Goal: Check status: Check status

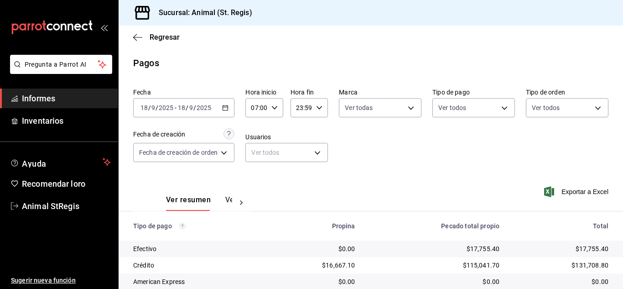
scroll to position [114, 0]
click at [224, 107] on \(Stroke\) "button" at bounding box center [225, 107] width 5 height 5
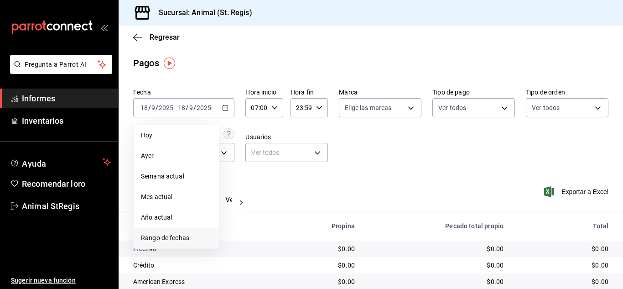
click at [173, 243] on li "Rango de fechas" at bounding box center [176, 238] width 85 height 21
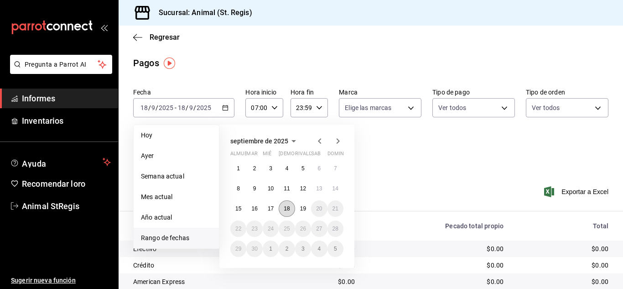
click at [288, 212] on button "18" at bounding box center [287, 208] width 16 height 16
click at [302, 211] on font "19" at bounding box center [303, 208] width 6 height 6
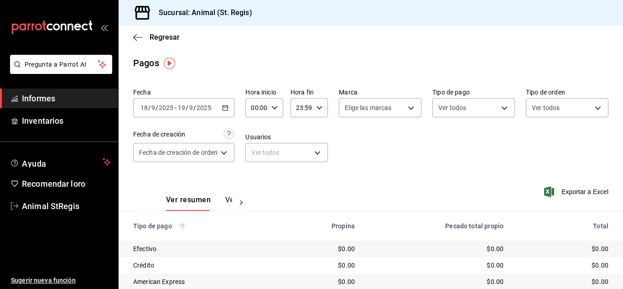
click at [416, 171] on div "Fecha [DATE] [DATE] - [DATE] [DATE] Hora inicio 00:00 Hora inicio Hora fin 23:5…" at bounding box center [370, 128] width 475 height 88
click at [268, 107] on div "00:00 Hora inicio" at bounding box center [263, 107] width 37 height 19
click at [255, 148] on font "07" at bounding box center [255, 147] width 7 height 7
type input "07:00"
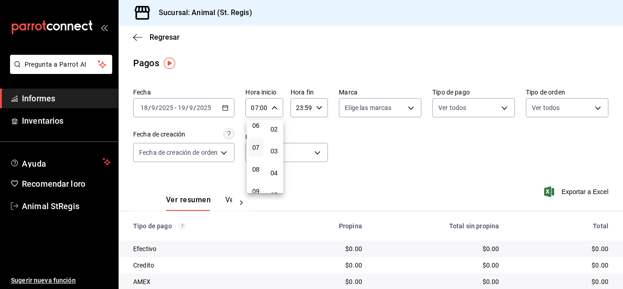
click at [454, 143] on div at bounding box center [311, 144] width 623 height 289
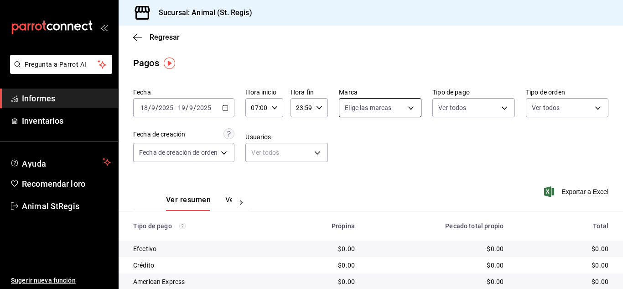
click at [382, 108] on body "Pregunta a Parrot AI Informes Inventarios Ayuda Recomendar loro Animal StRegis …" at bounding box center [311, 144] width 623 height 289
click at [347, 145] on input "checkbox" at bounding box center [348, 143] width 8 height 8
checkbox input "true"
type input "3f39fcdc-c8c4-4fff-883a-47b345d9391c"
checkbox input "true"
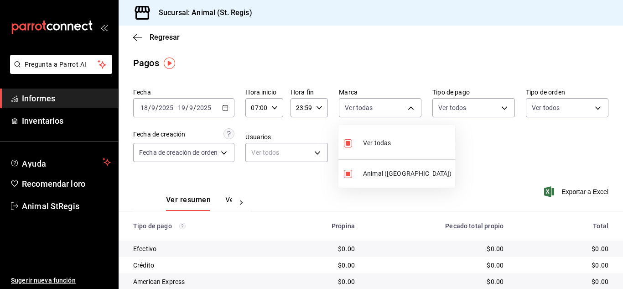
drag, startPoint x: 402, startPoint y: 141, endPoint x: 496, endPoint y: 135, distance: 93.7
click at [403, 141] on li "Ver todas" at bounding box center [396, 142] width 117 height 27
checkbox input "false"
click at [350, 143] on input "checkbox" at bounding box center [348, 143] width 8 height 8
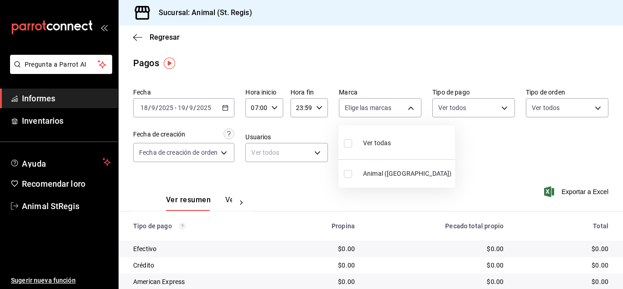
checkbox input "true"
type input "3f39fcdc-c8c4-4fff-883a-47b345d9391c"
checkbox input "true"
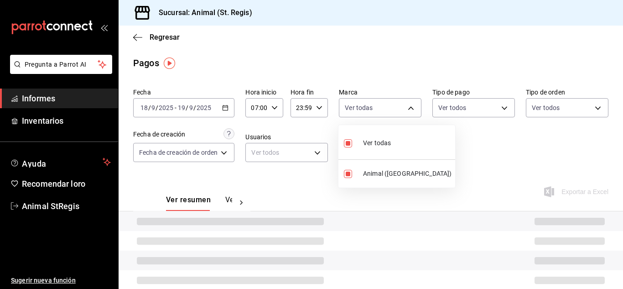
click at [406, 90] on div at bounding box center [311, 144] width 623 height 289
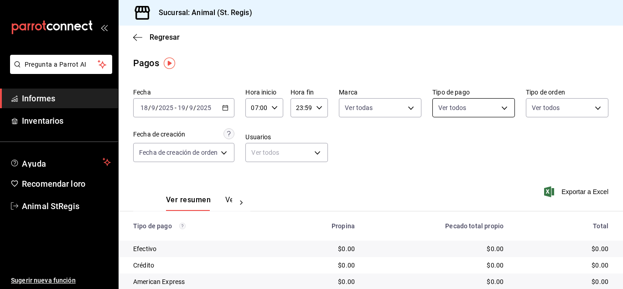
click at [449, 104] on body "Pregunta a Parrot AI Informes Inventarios Ayuda Recomendar loro Animal StRegis …" at bounding box center [311, 144] width 623 height 289
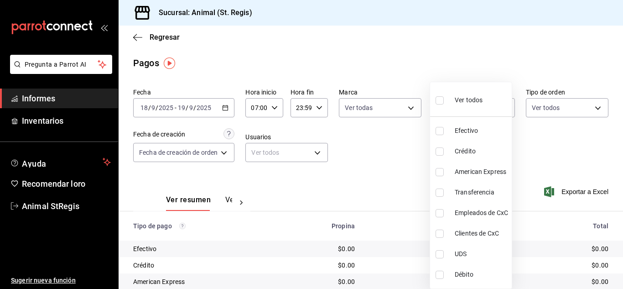
click at [437, 100] on input "checkbox" at bounding box center [439, 100] width 8 height 8
checkbox input "true"
type input "5a0f3365-d715-4940-adc4-656debb7822a,fc07b02b-84a7-4dba-9bff-98bba82b1290,ff2b0…"
checkbox input "true"
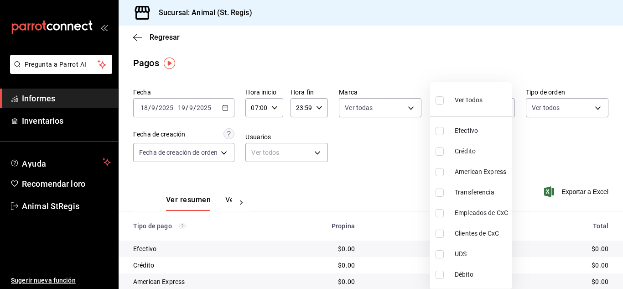
checkbox input "true"
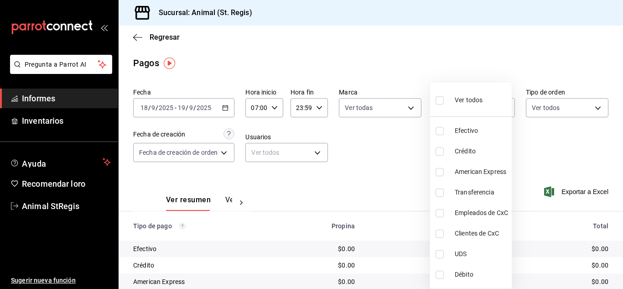
checkbox input "true"
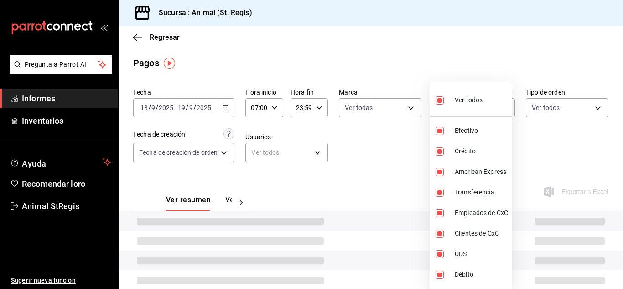
click at [406, 77] on div at bounding box center [311, 144] width 623 height 289
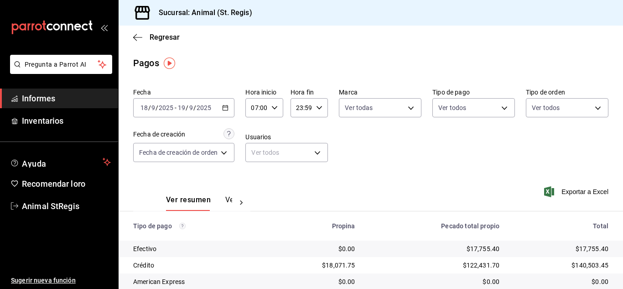
click at [406, 77] on main "Regresar Pagos Fecha [DATE] [DATE] - [DATE] [DATE] Hora inicio 07:00 Hora inici…" at bounding box center [371, 214] width 504 height 377
